Goal: Navigation & Orientation: Understand site structure

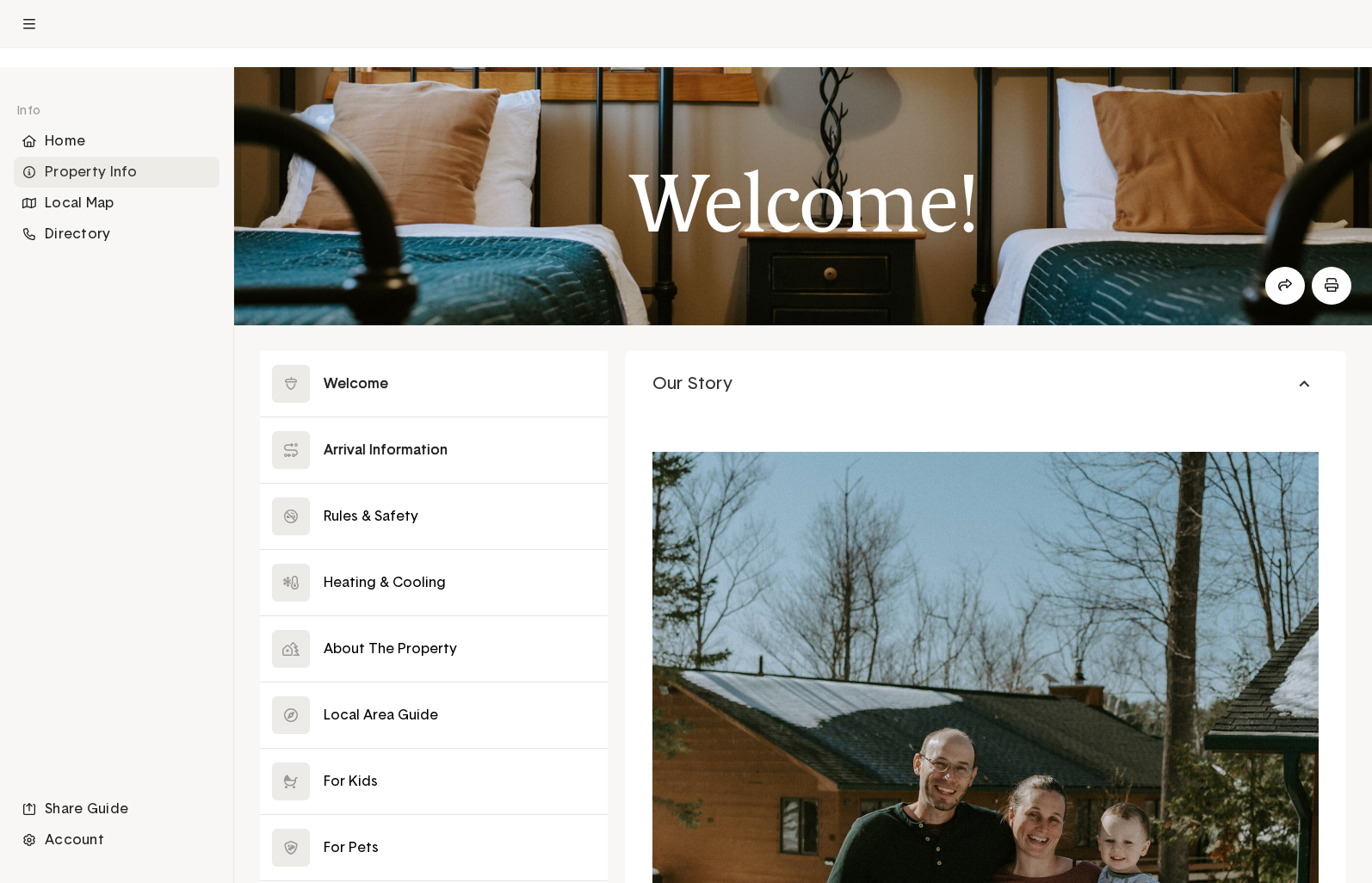
click at [405, 483] on button at bounding box center [433, 450] width 348 height 65
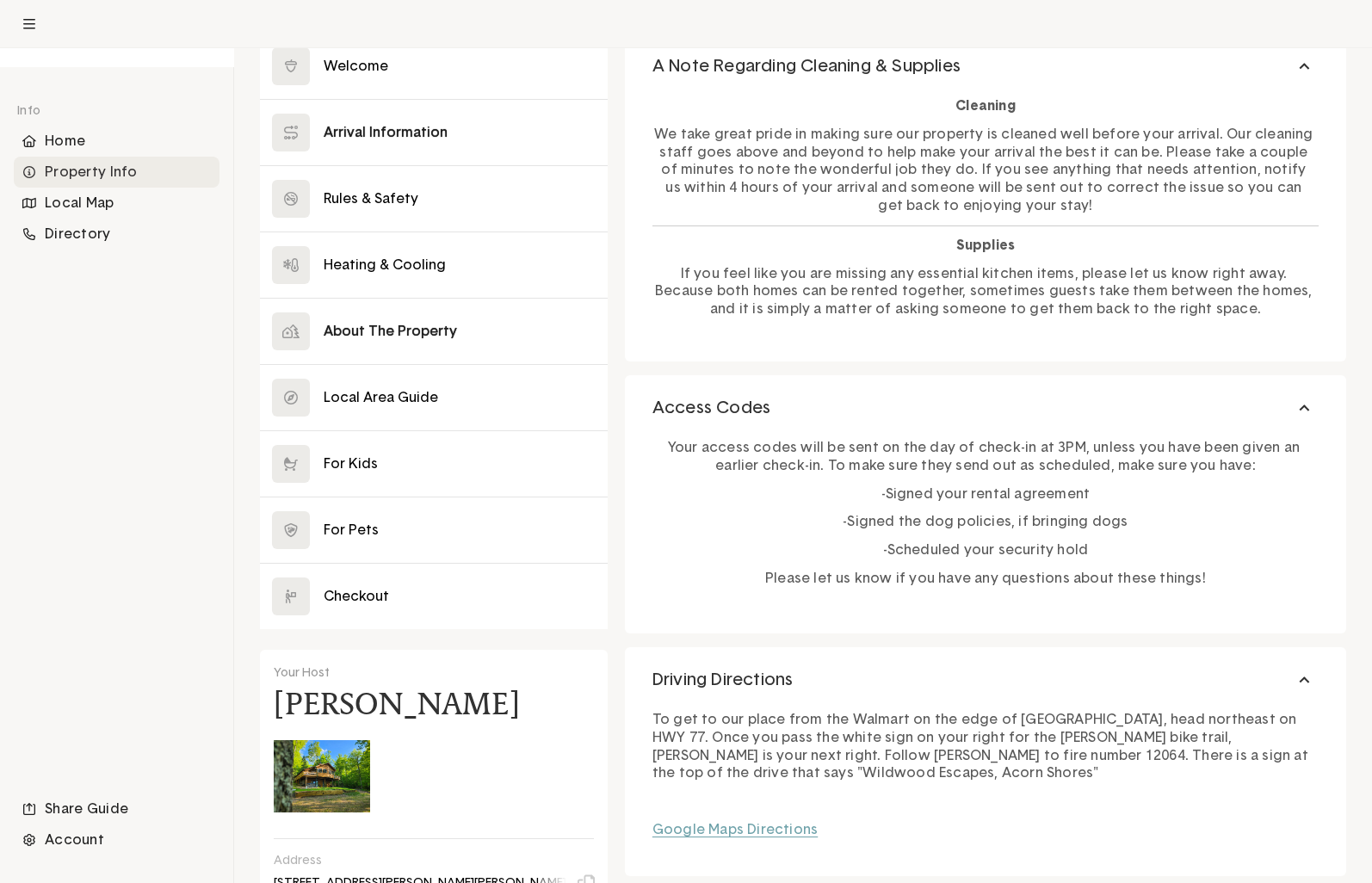
scroll to position [317, 0]
click at [400, 364] on button at bounding box center [433, 331] width 348 height 65
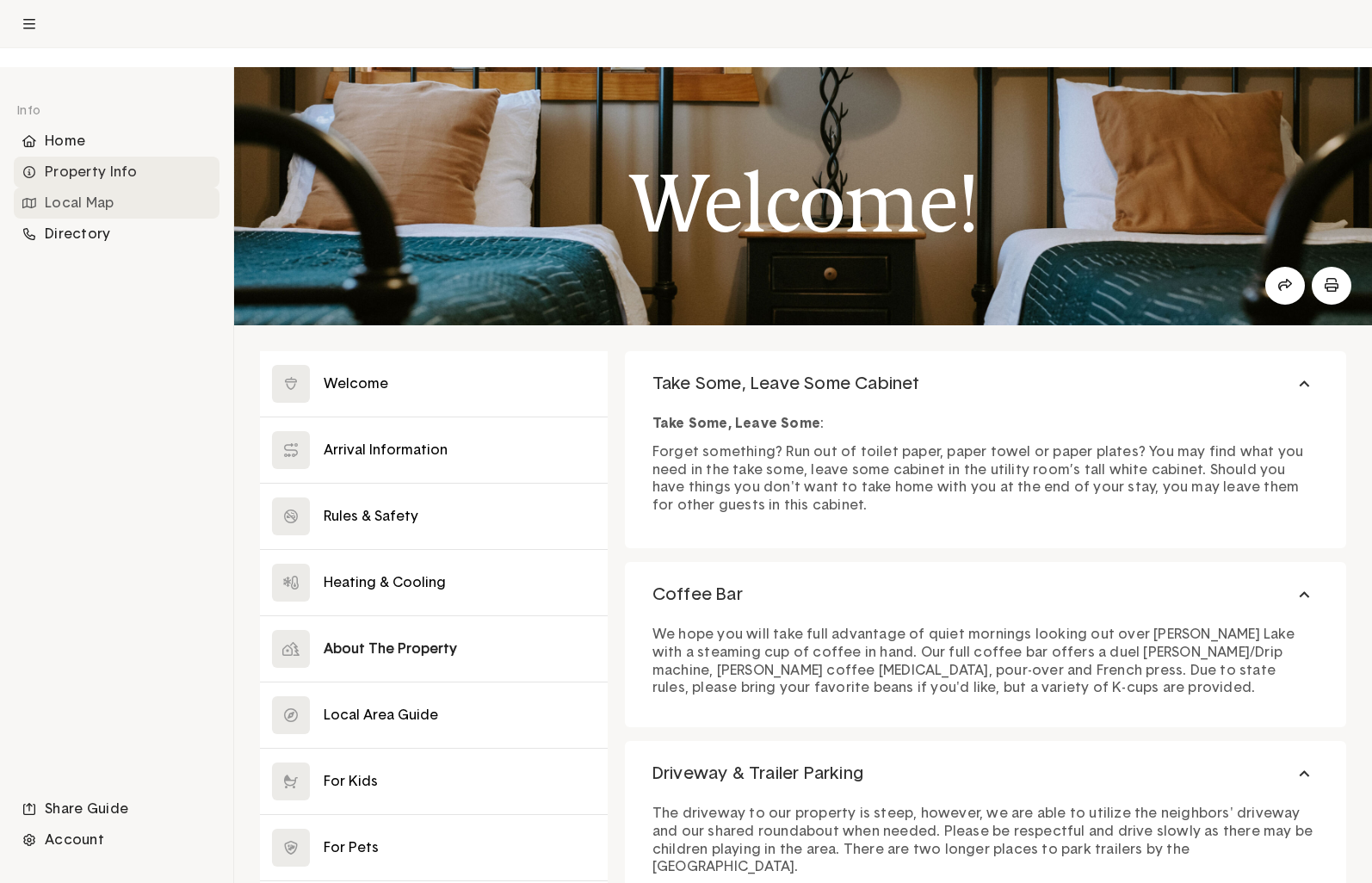
click at [83, 218] on div "Local Map" at bounding box center [116, 204] width 205 height 31
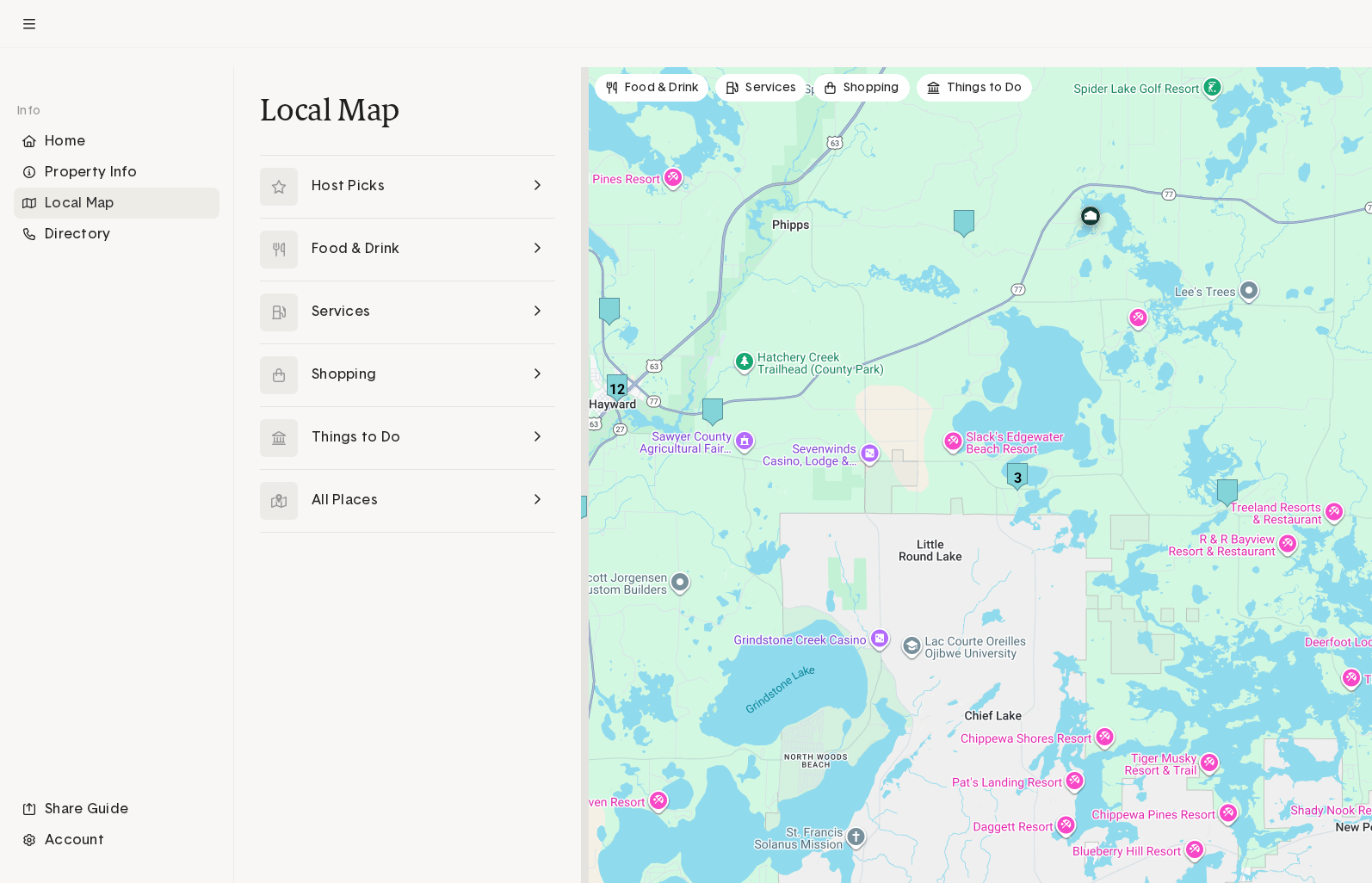
drag, startPoint x: 938, startPoint y: 418, endPoint x: 1106, endPoint y: 300, distance: 205.3
click at [1147, 267] on div at bounding box center [976, 475] width 791 height 816
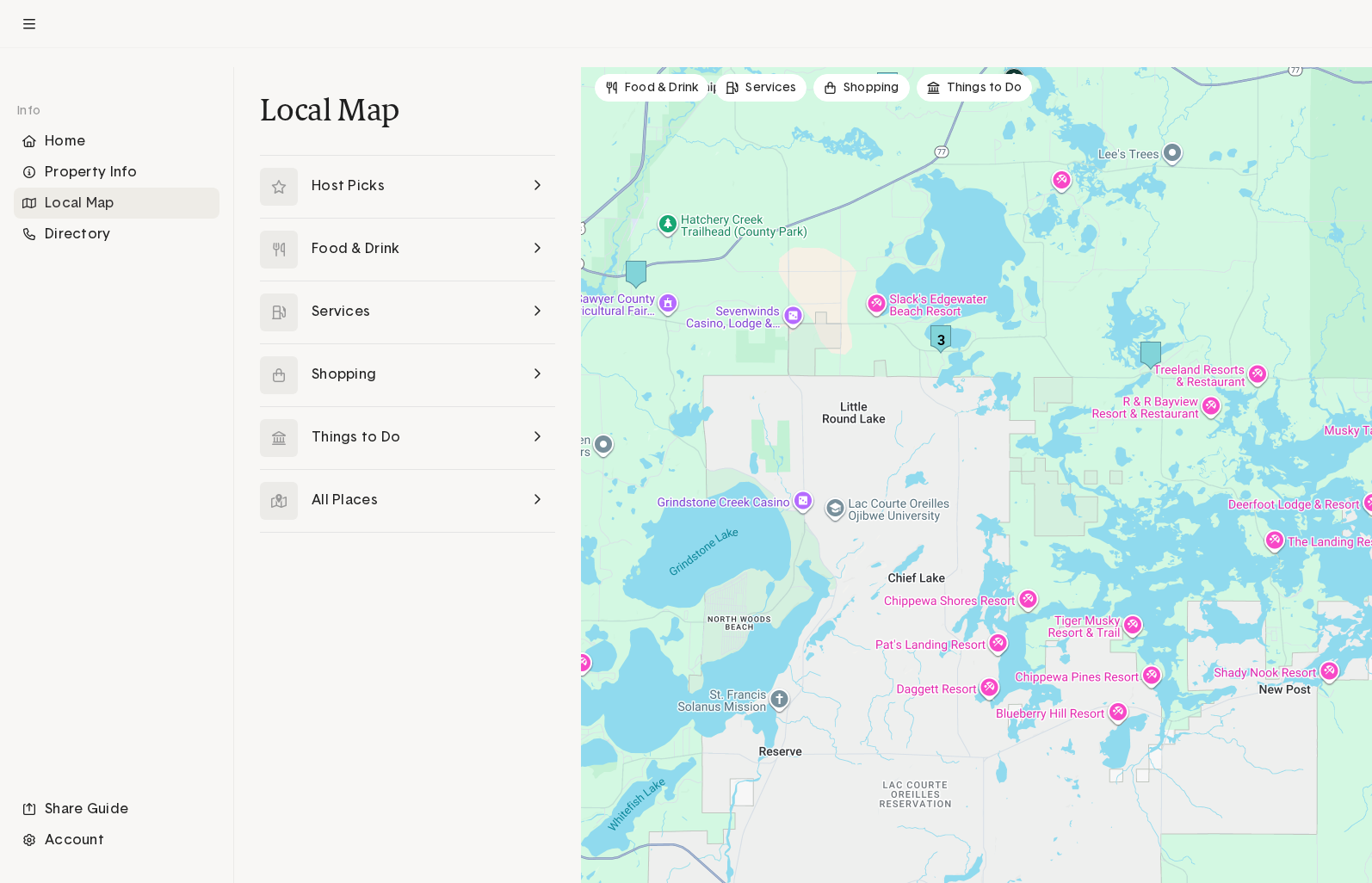
drag, startPoint x: 861, startPoint y: 426, endPoint x: 784, endPoint y: 286, distance: 159.8
click at [784, 286] on div at bounding box center [976, 475] width 791 height 816
drag, startPoint x: 77, startPoint y: 165, endPoint x: 529, endPoint y: 94, distance: 457.5
click at [78, 157] on div "Home" at bounding box center [116, 141] width 205 height 31
